Goal: Transaction & Acquisition: Purchase product/service

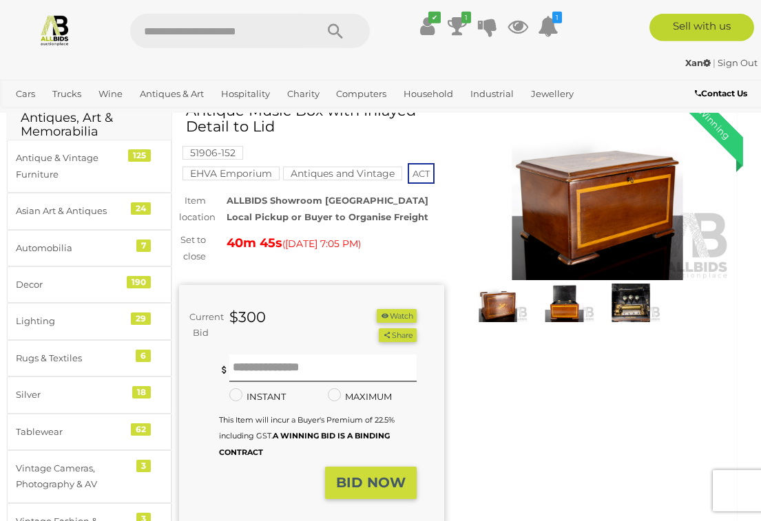
scroll to position [65, 3]
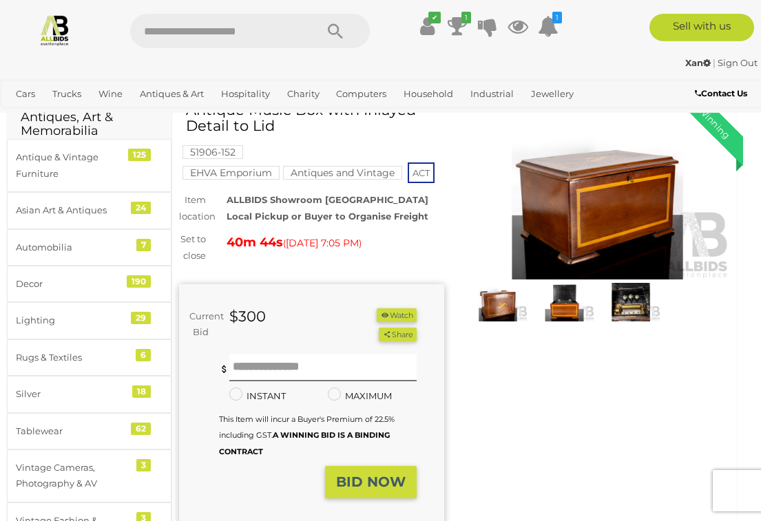
click at [629, 284] on img at bounding box center [630, 302] width 59 height 39
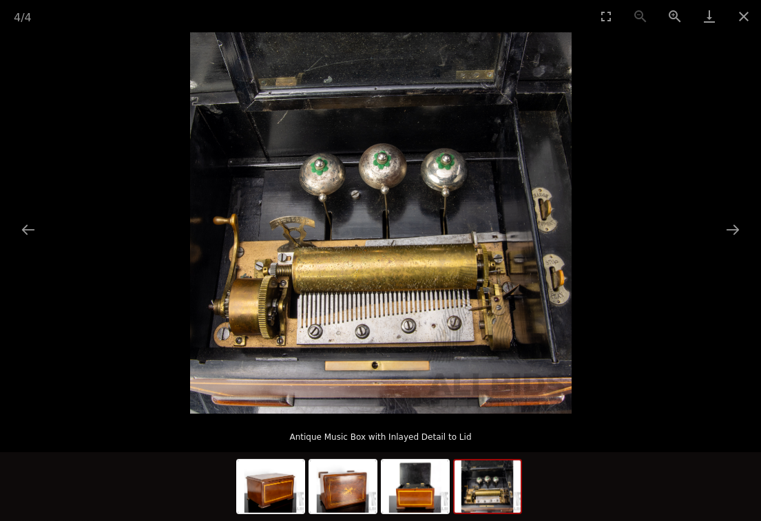
click at [749, 23] on button "Close gallery" at bounding box center [744, 16] width 34 height 32
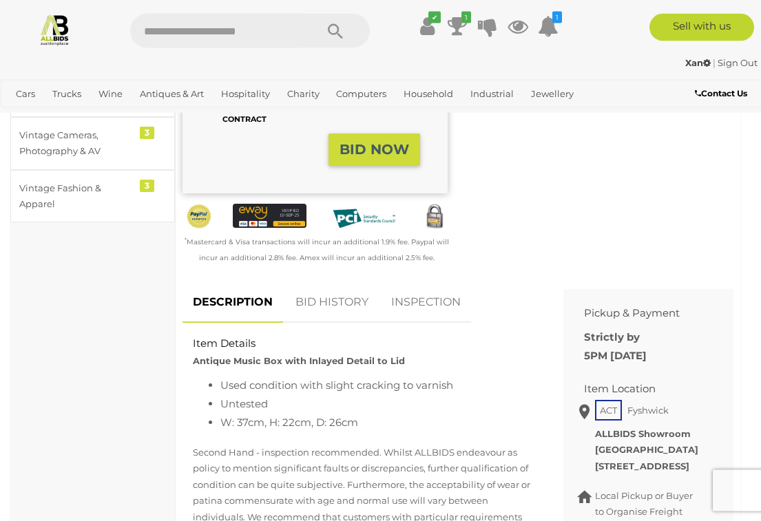
scroll to position [398, 0]
click at [327, 297] on link "BID HISTORY" at bounding box center [332, 302] width 94 height 41
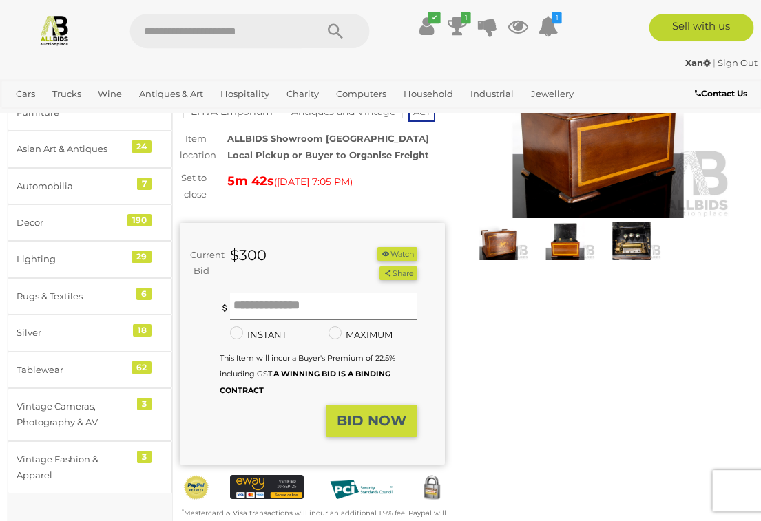
scroll to position [126, 3]
click at [461, 28] on icon at bounding box center [457, 26] width 19 height 25
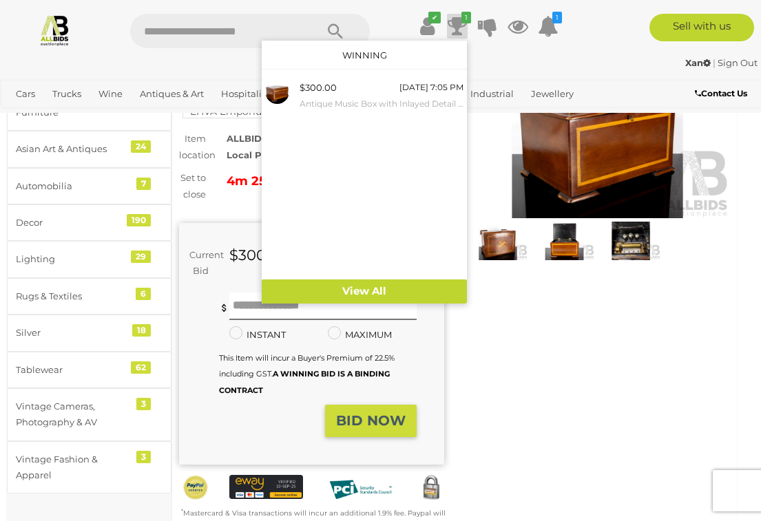
click at [331, 94] on div "$300.00" at bounding box center [318, 88] width 37 height 16
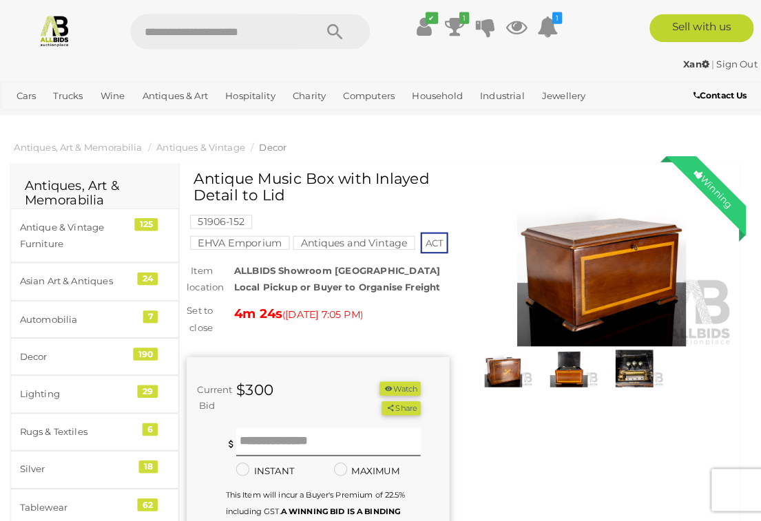
scroll to position [1, 0]
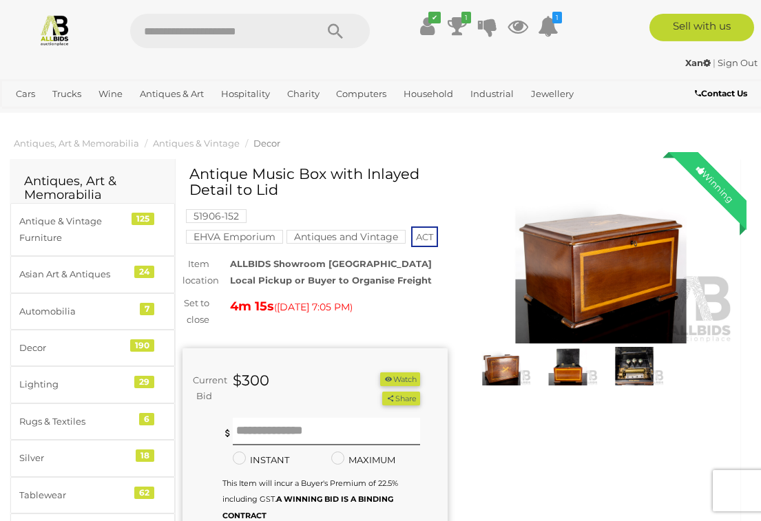
click at [555, 19] on icon "1" at bounding box center [557, 18] width 10 height 12
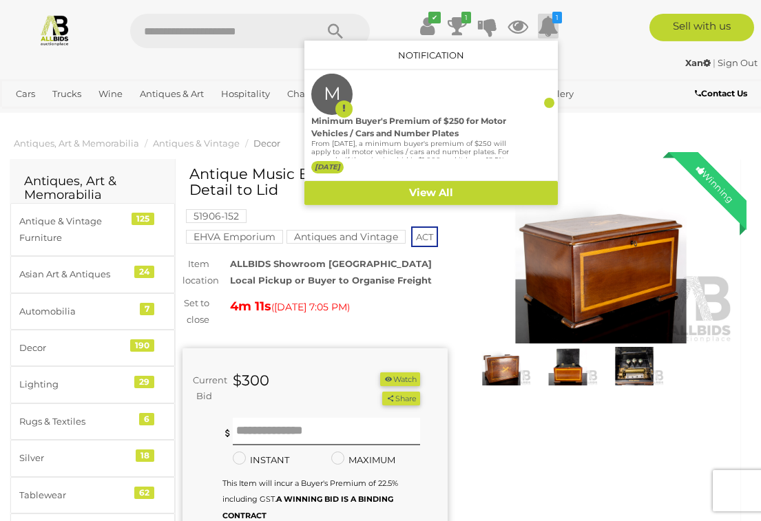
click at [597, 41] on div "Sell with us" at bounding box center [674, 28] width 196 height 28
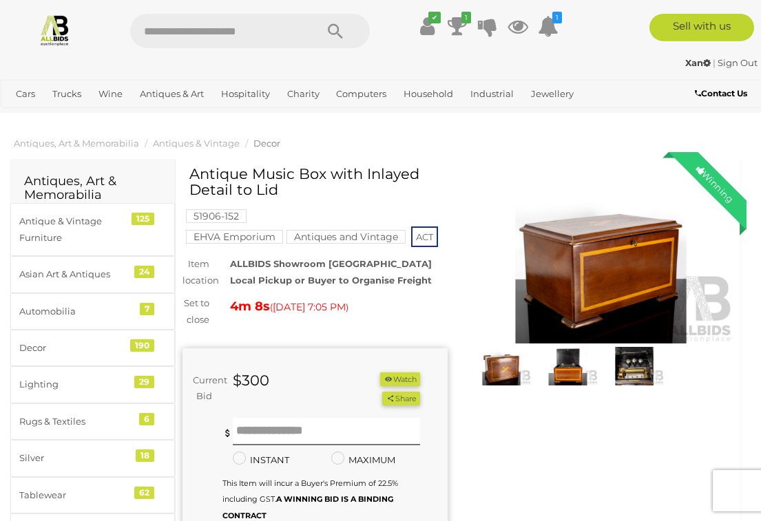
click at [459, 25] on icon at bounding box center [457, 26] width 19 height 25
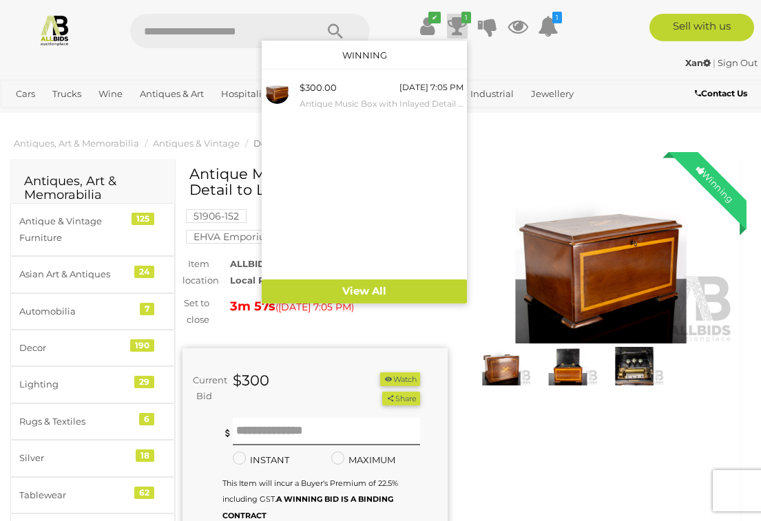
click at [593, 36] on div "Sell with us" at bounding box center [674, 28] width 196 height 28
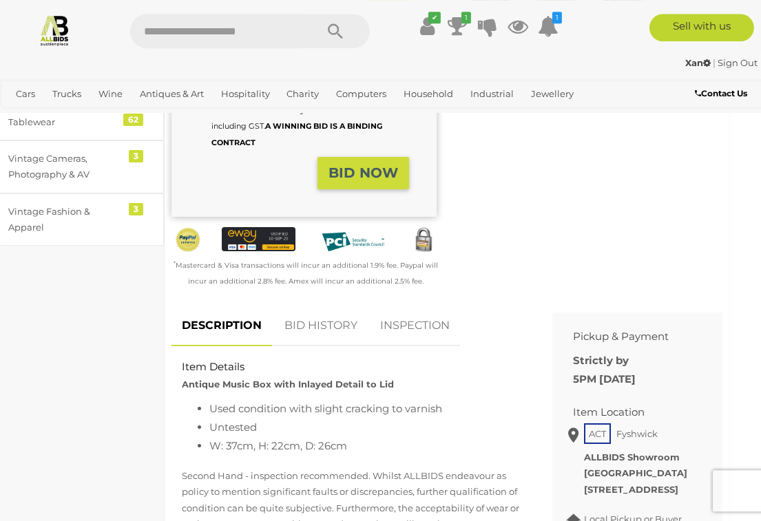
scroll to position [374, 12]
click at [300, 320] on link "BID HISTORY" at bounding box center [320, 326] width 94 height 41
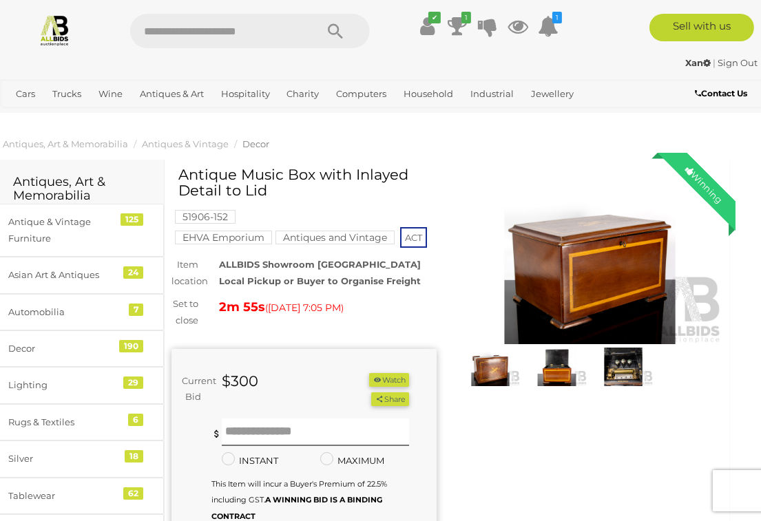
scroll to position [0, 12]
click at [462, 25] on icon at bounding box center [457, 26] width 19 height 25
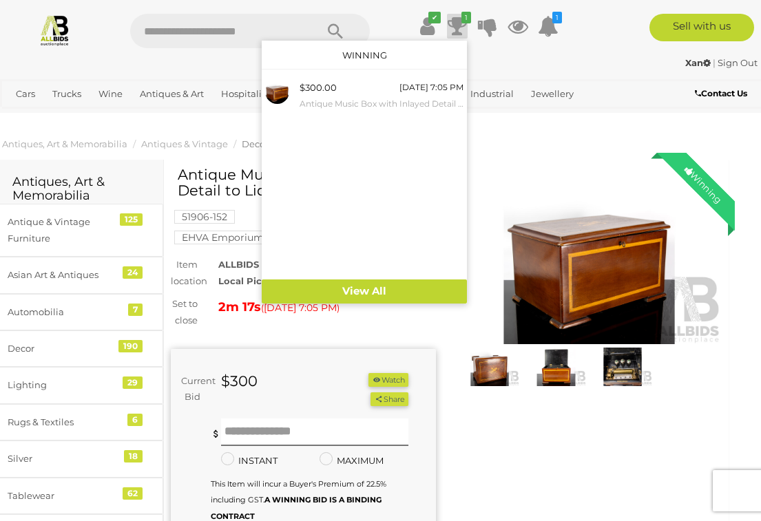
click at [557, 158] on div at bounding box center [380, 260] width 761 height 521
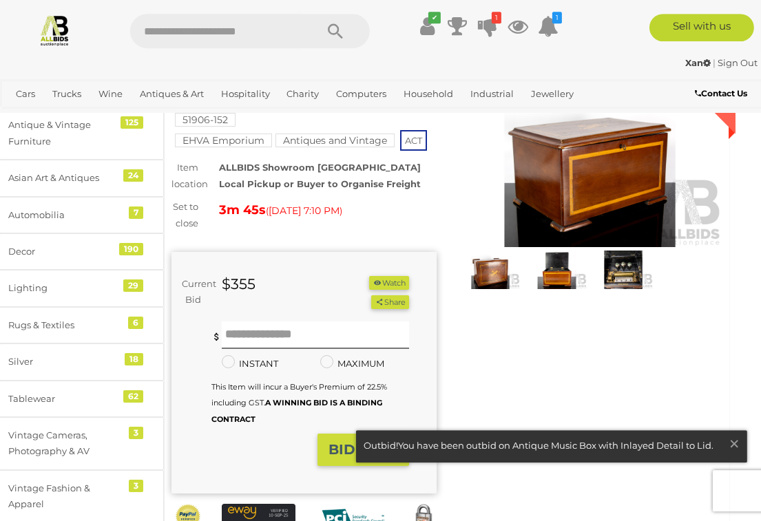
click at [530, 354] on div "Winning Outbid Warranty Charity" at bounding box center [447, 327] width 572 height 514
click at [733, 457] on span "×" at bounding box center [734, 444] width 12 height 27
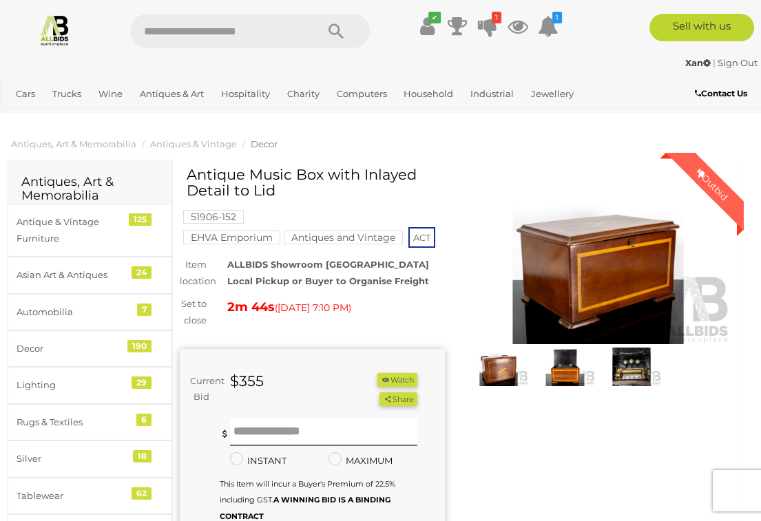
scroll to position [0, 3]
click at [8, 34] on link at bounding box center [55, 30] width 110 height 32
